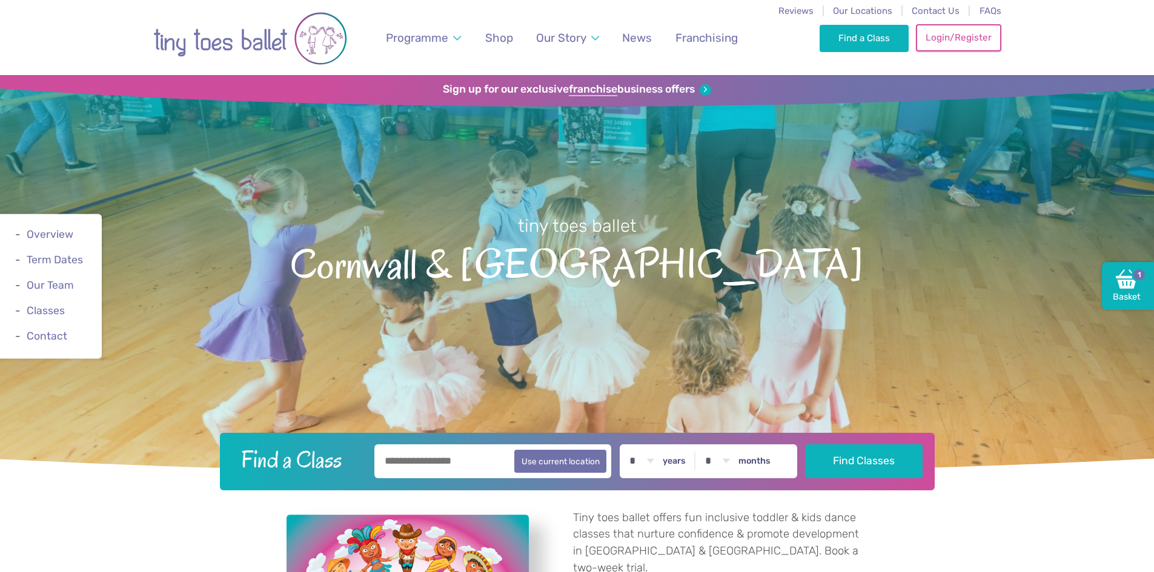
click at [950, 36] on link "Login/Register" at bounding box center [958, 37] width 85 height 27
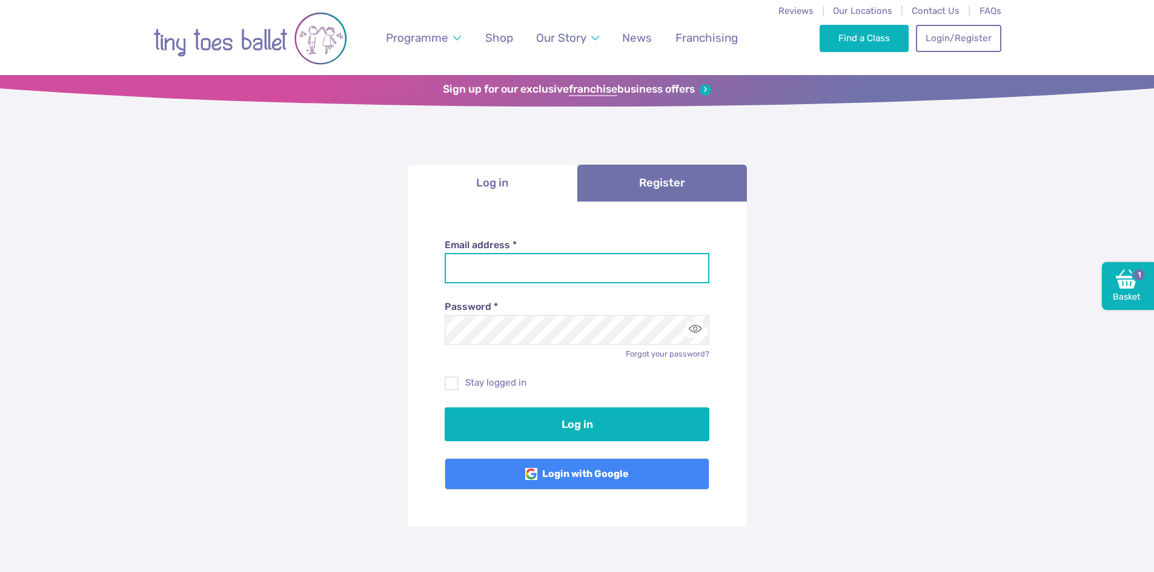
click at [575, 279] on input "Email address *" at bounding box center [577, 268] width 265 height 30
type input "**********"
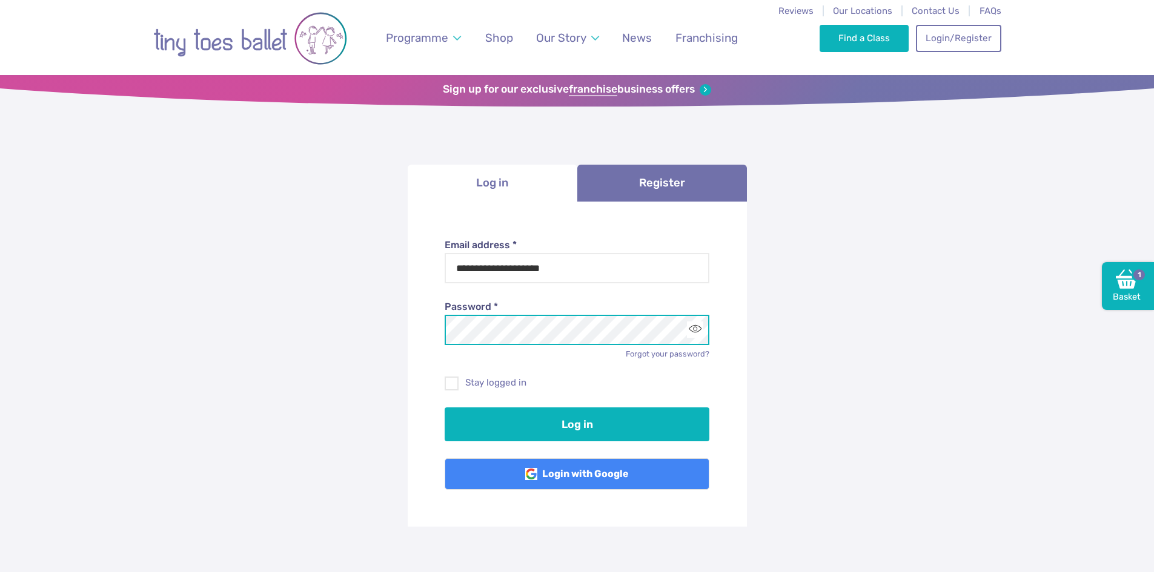
click at [445, 408] on button "Log in" at bounding box center [577, 425] width 265 height 34
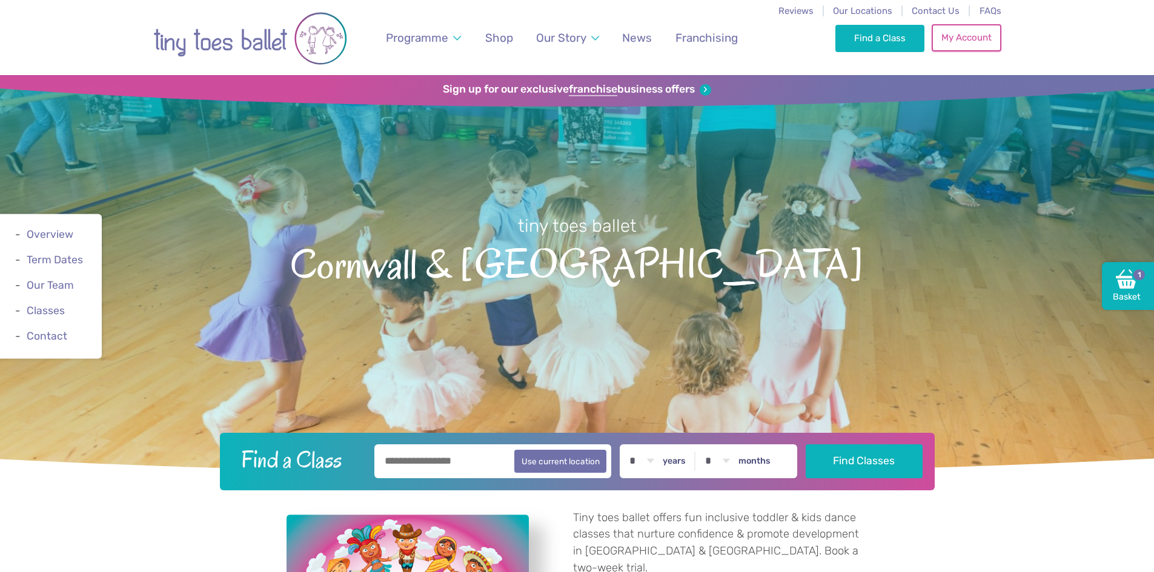
click at [964, 39] on link "My Account" at bounding box center [966, 37] width 69 height 27
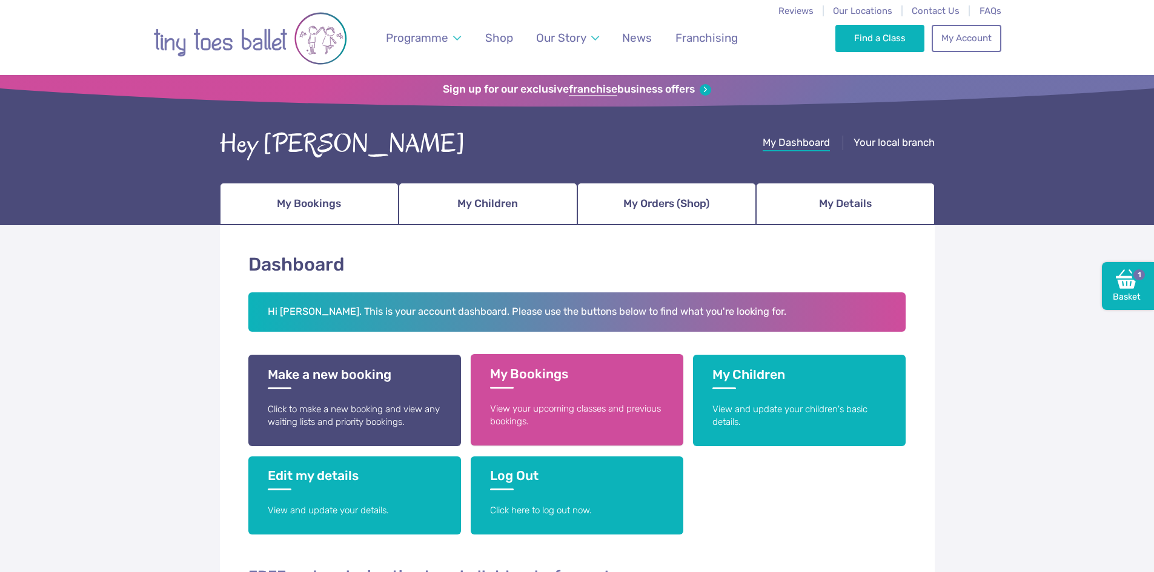
click at [514, 392] on link "My Bookings View your upcoming classes and previous bookings." at bounding box center [577, 399] width 213 height 91
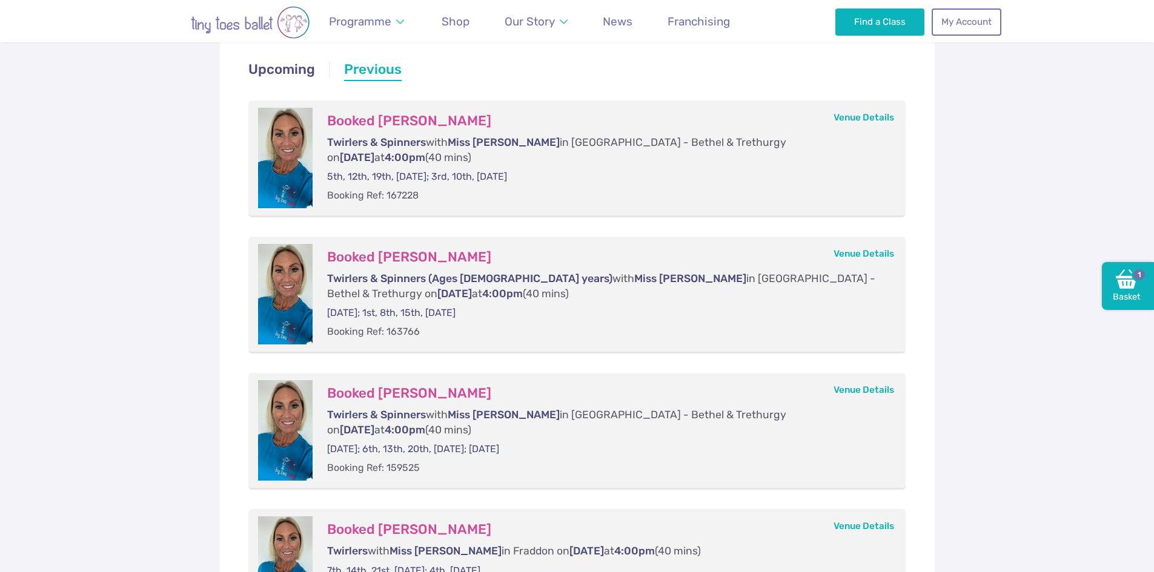
scroll to position [121, 0]
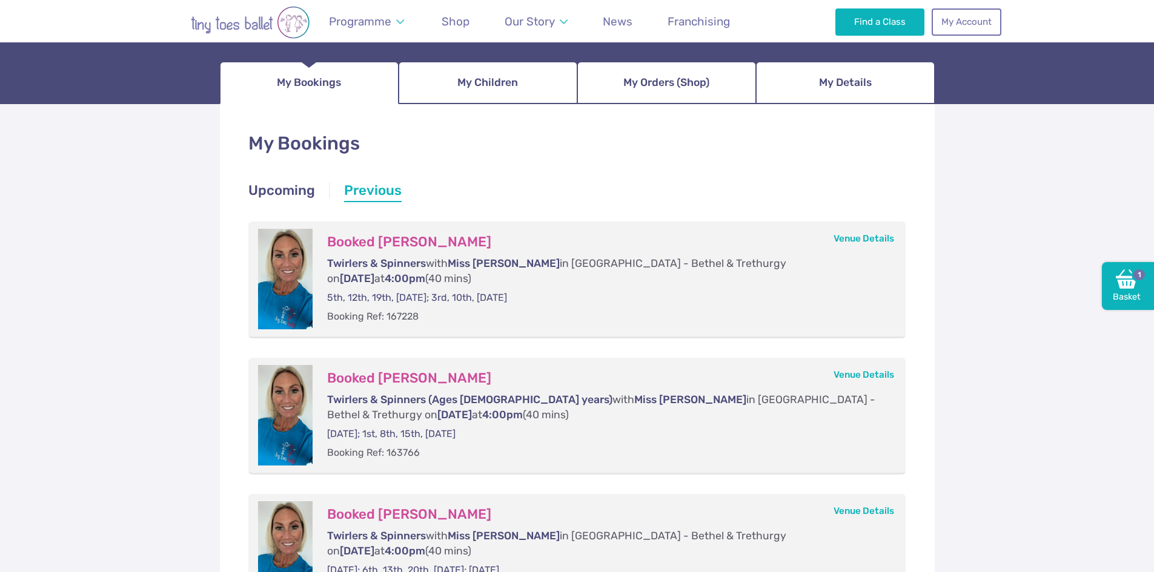
click at [411, 236] on h3 "Booked Thea Ronan" at bounding box center [604, 242] width 555 height 17
click at [884, 234] on link "Venue Details" at bounding box center [863, 238] width 61 height 11
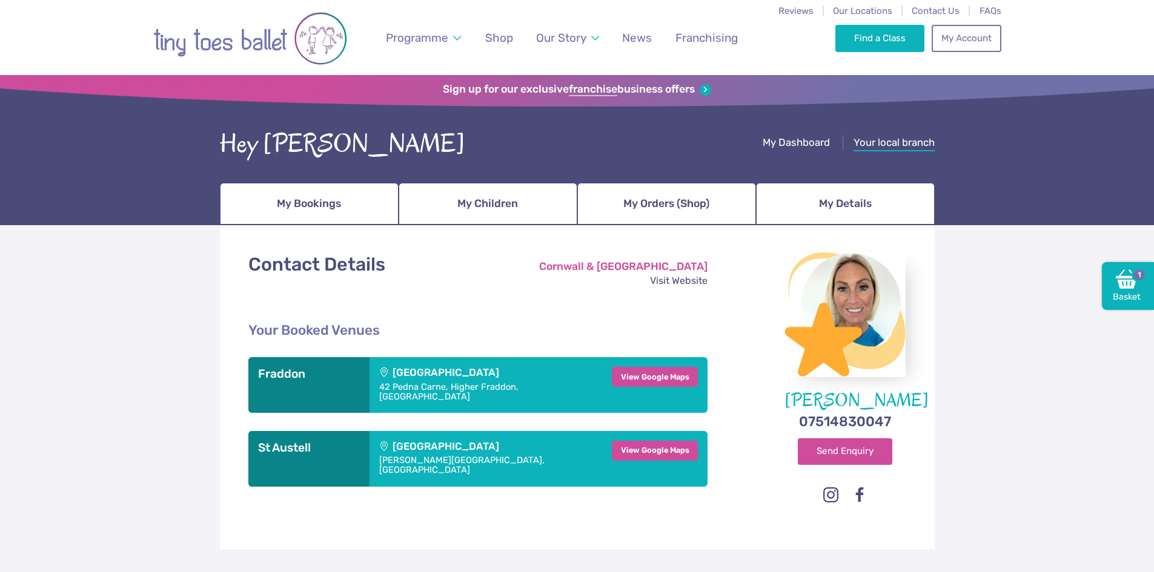
click at [546, 440] on div "St Austell Leisure Centre Carlyon Road, St Austell, Cornwall" at bounding box center [485, 459] width 233 height 56
click at [431, 439] on div "St Austell Leisure Centre Carlyon Road, St Austell, Cornwall" at bounding box center [485, 459] width 233 height 56
click at [866, 38] on link "Find a Class" at bounding box center [879, 37] width 89 height 27
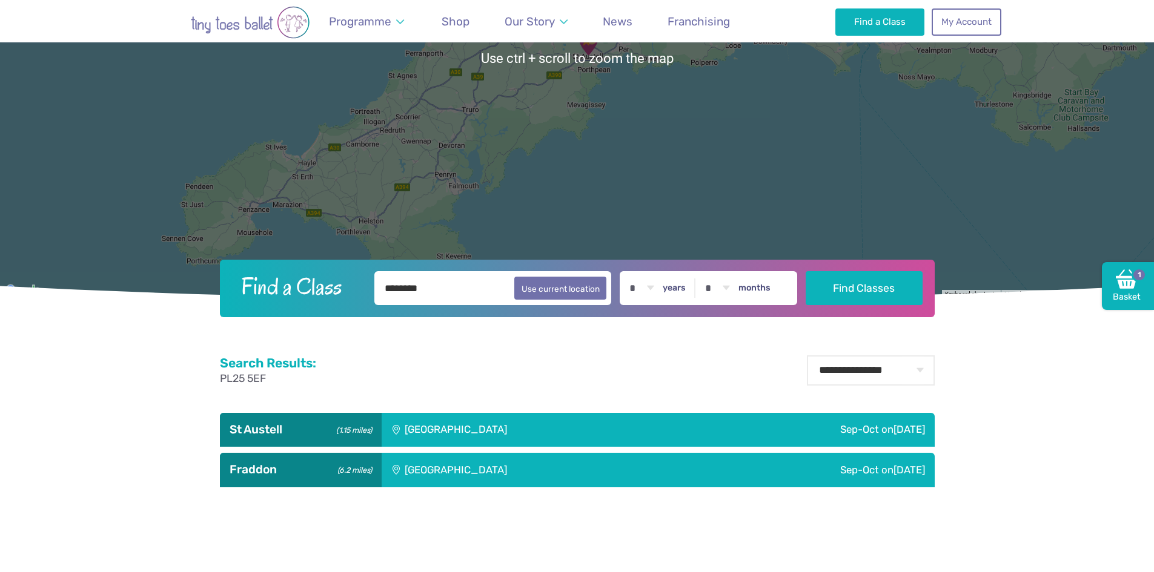
scroll to position [303, 0]
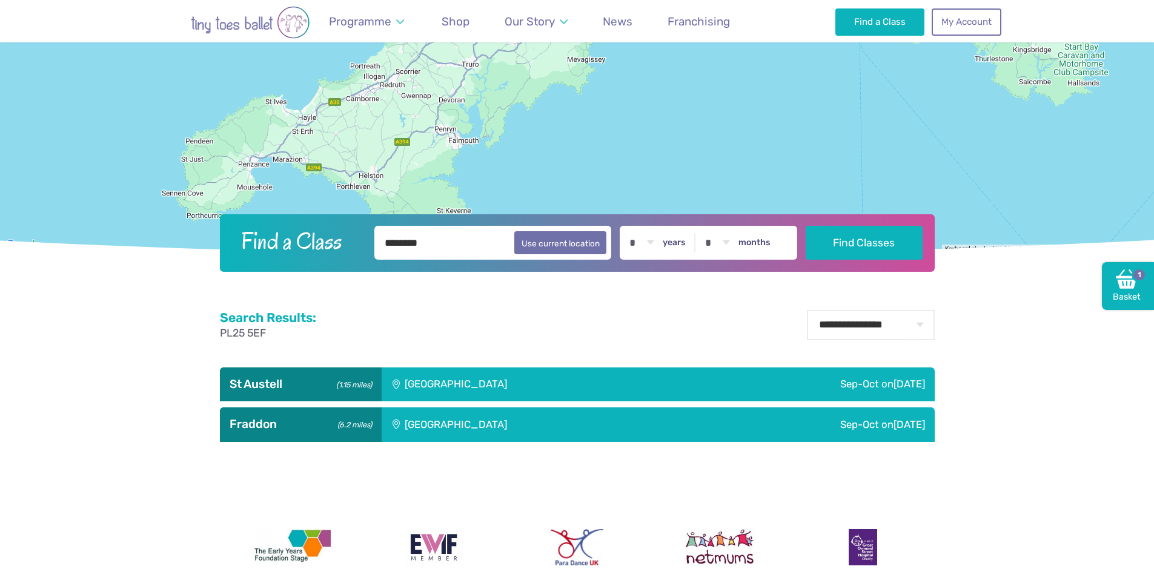
click at [449, 385] on div "[GEOGRAPHIC_DATA]" at bounding box center [538, 385] width 313 height 34
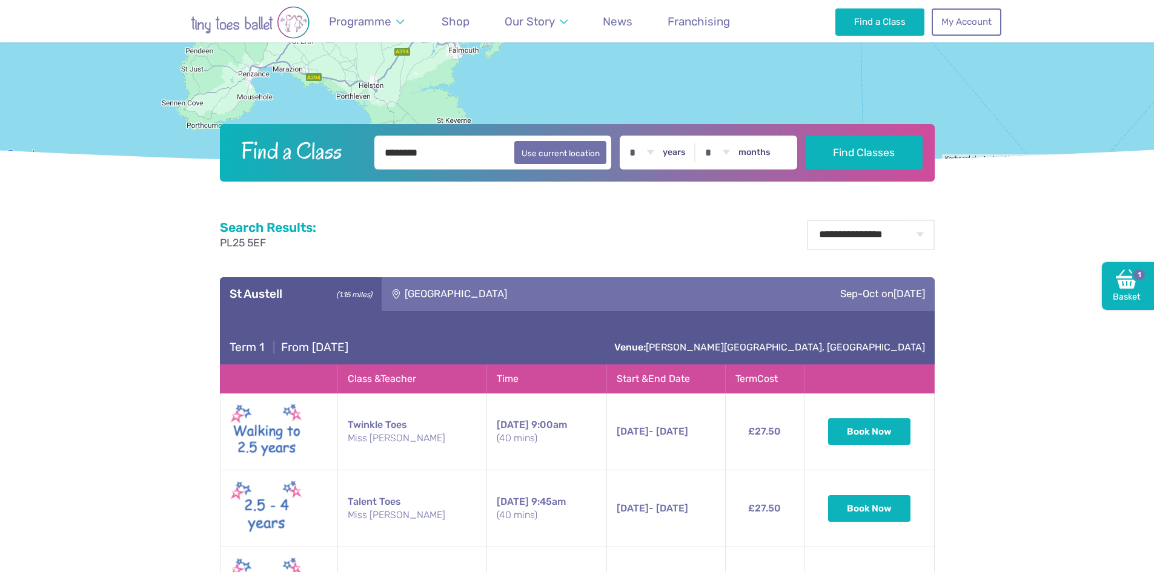
scroll to position [545, 0]
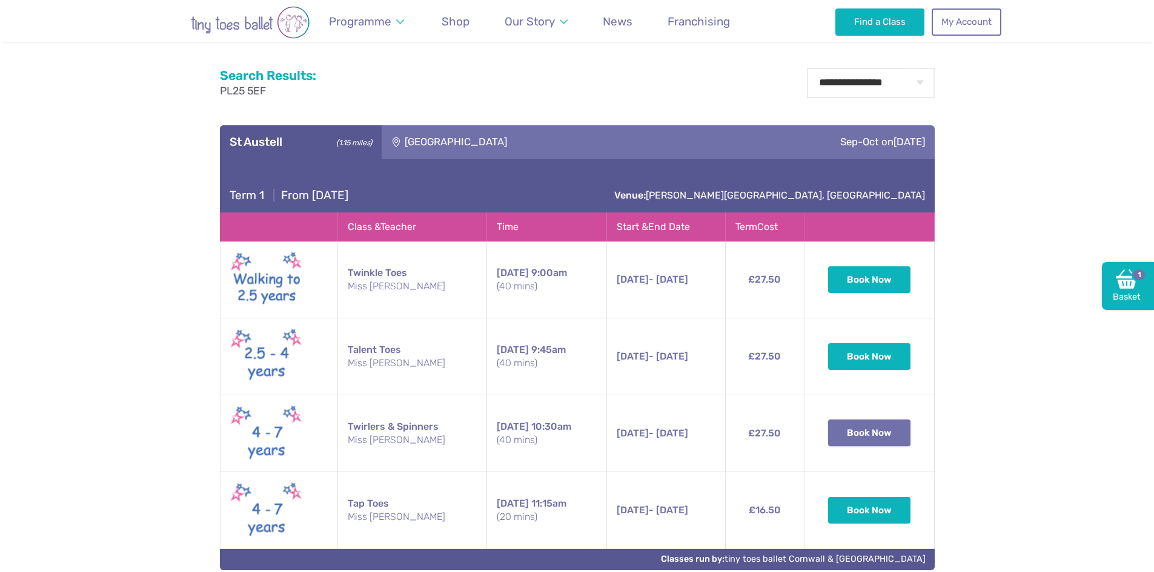
click at [866, 436] on button "Book Now" at bounding box center [869, 433] width 82 height 27
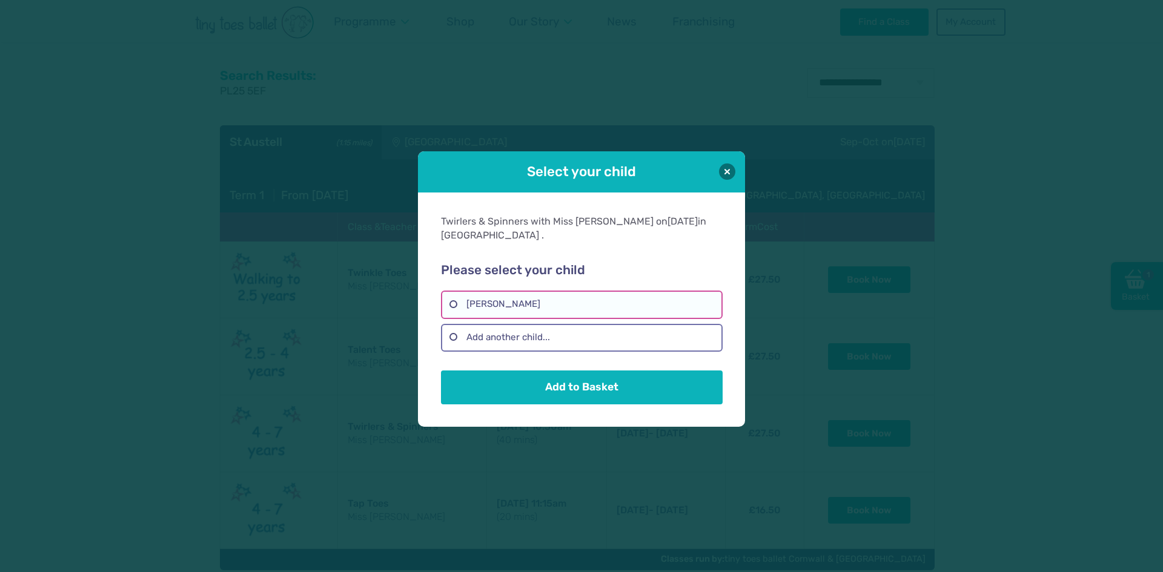
click at [550, 294] on label "[PERSON_NAME]" at bounding box center [581, 305] width 281 height 28
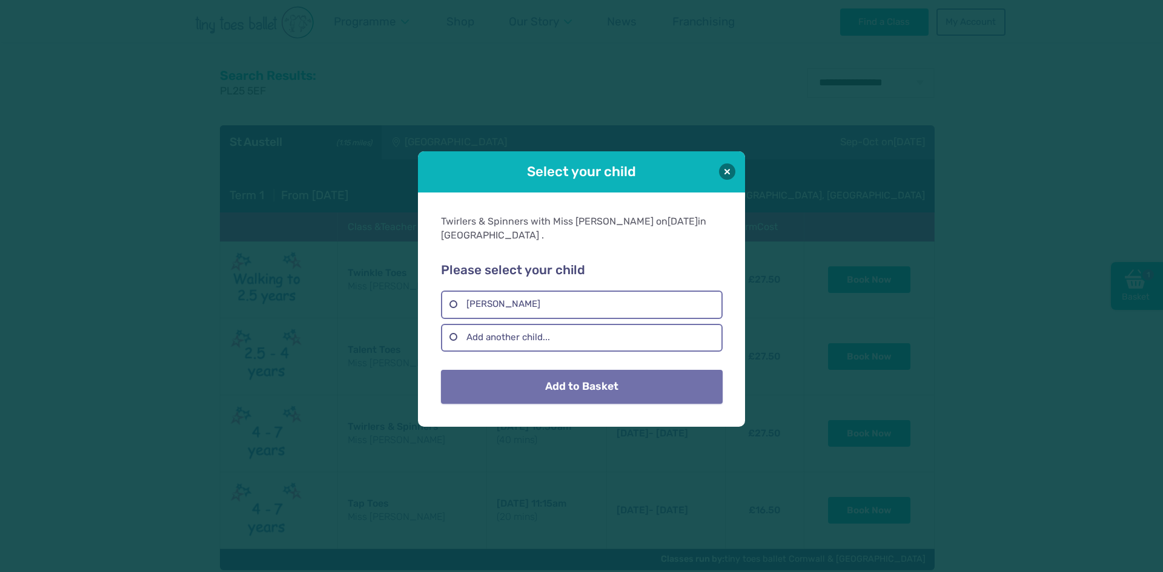
click at [546, 372] on button "Add to Basket" at bounding box center [581, 387] width 281 height 34
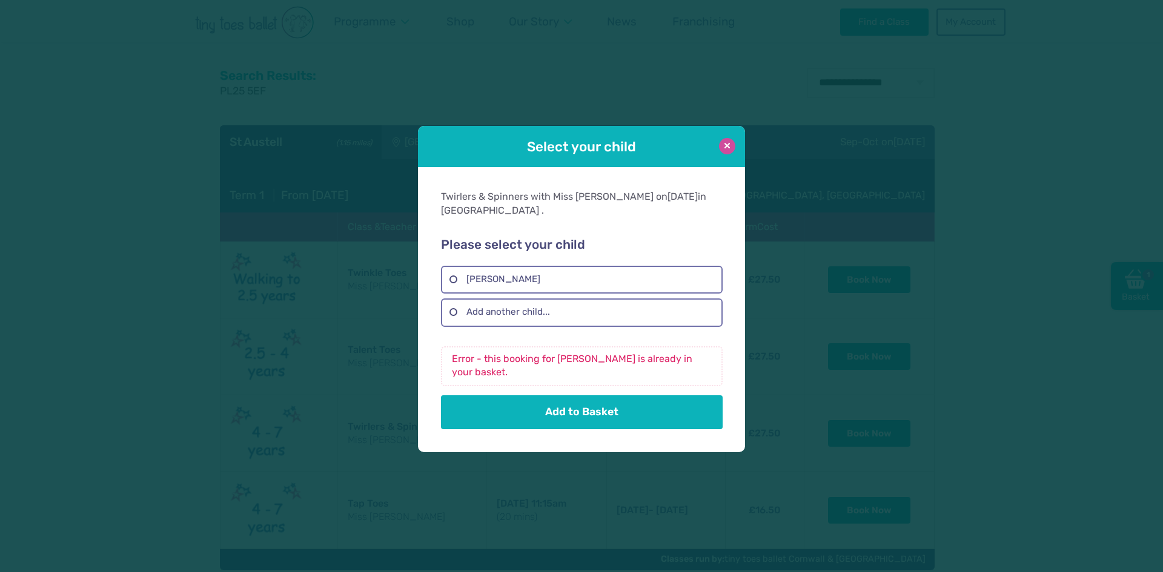
click at [734, 151] on button at bounding box center [727, 146] width 16 height 16
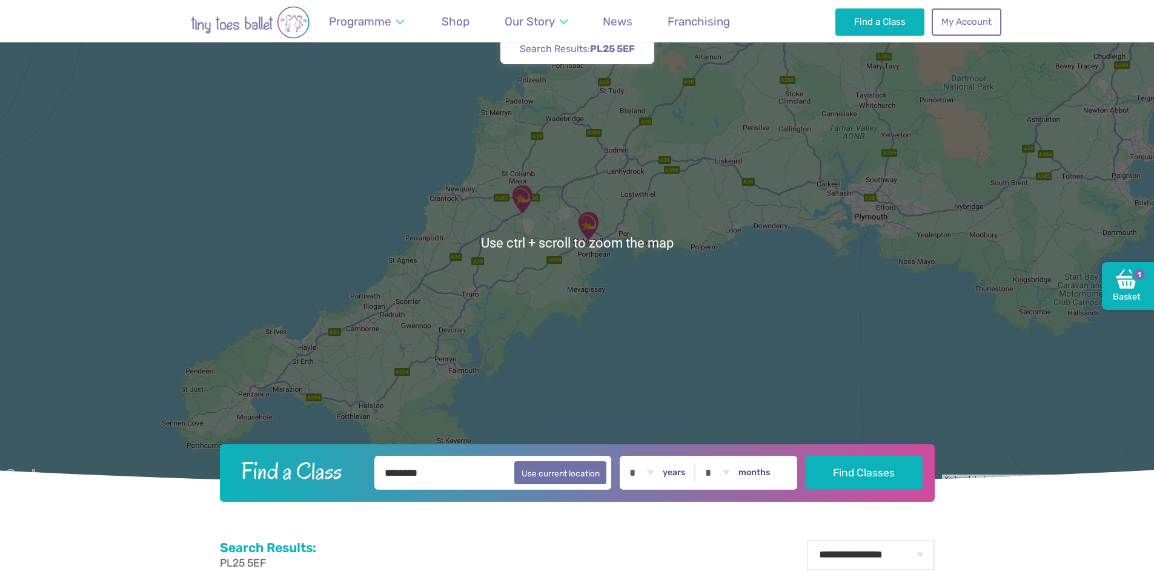
scroll to position [0, 0]
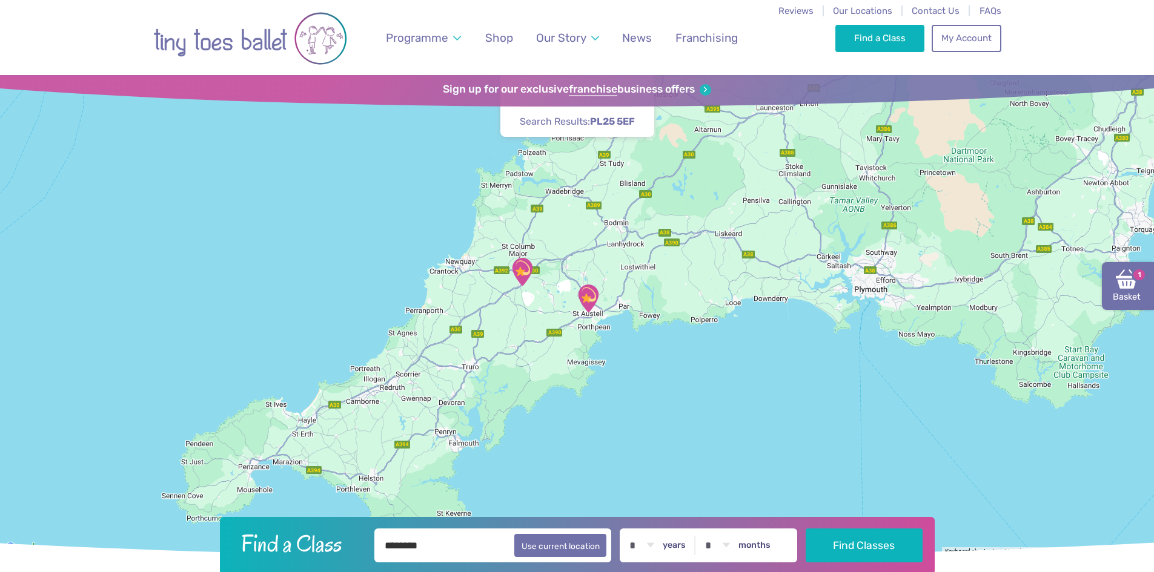
click at [1143, 284] on link "Basket 1" at bounding box center [1128, 286] width 52 height 48
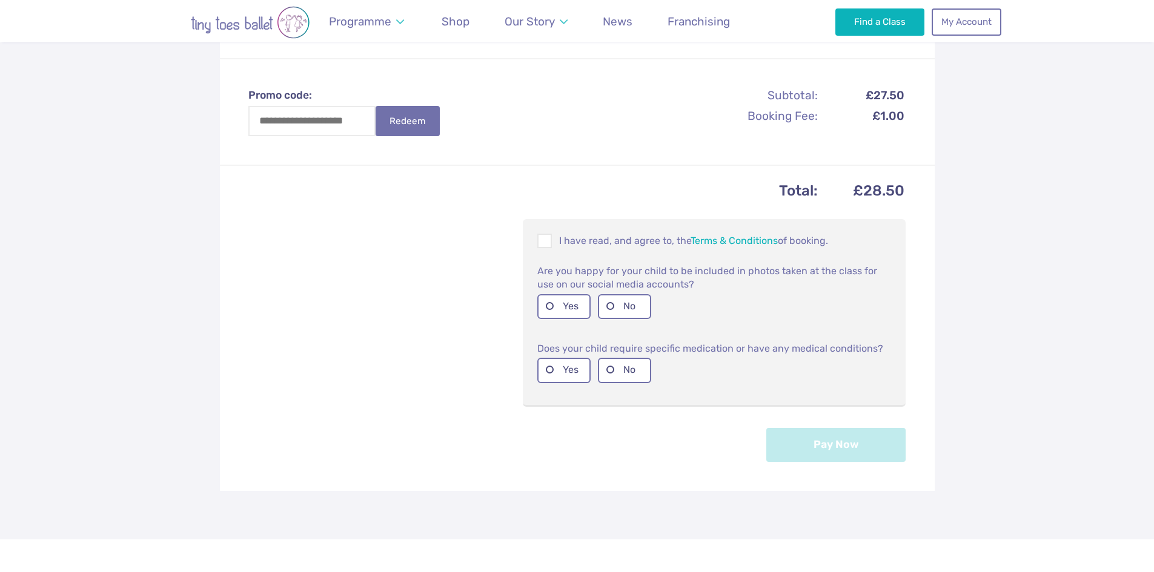
scroll to position [424, 0]
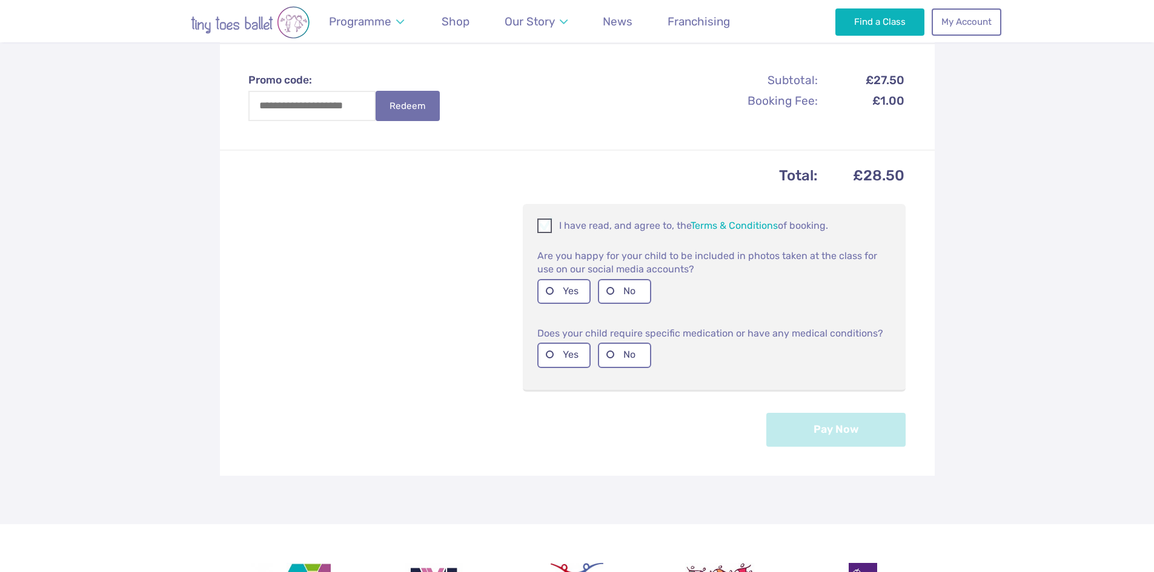
click at [561, 219] on p "I have read, and agree to, the Terms & Conditions of booking." at bounding box center [714, 226] width 354 height 15
click at [565, 279] on label "Yes" at bounding box center [563, 291] width 53 height 25
click at [637, 343] on label "No" at bounding box center [624, 355] width 53 height 25
click at [855, 412] on button "Pay Now" at bounding box center [835, 429] width 139 height 34
